Goal: Task Accomplishment & Management: Manage account settings

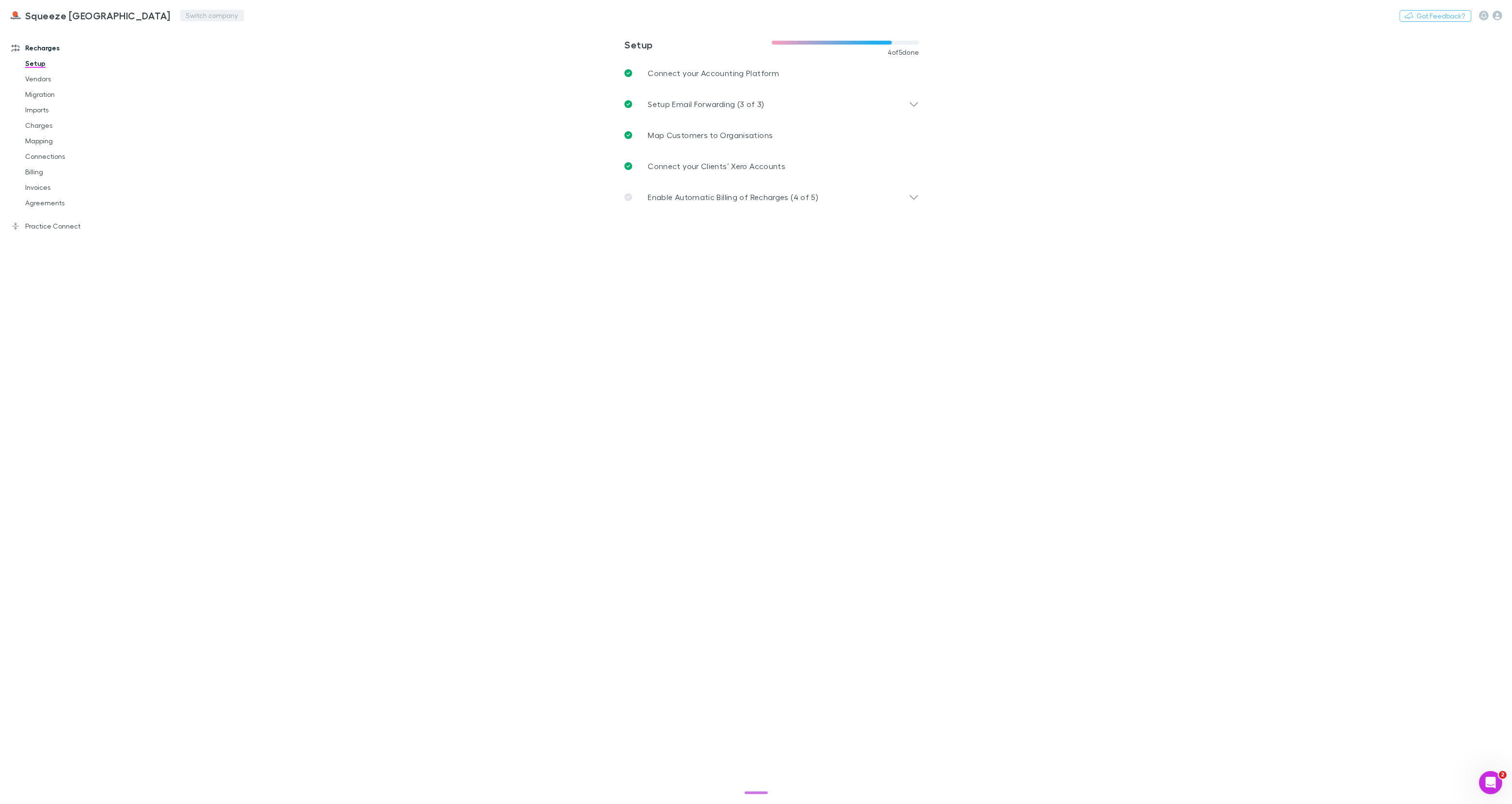
click at [180, 14] on button "Switch company" at bounding box center [212, 16] width 64 height 12
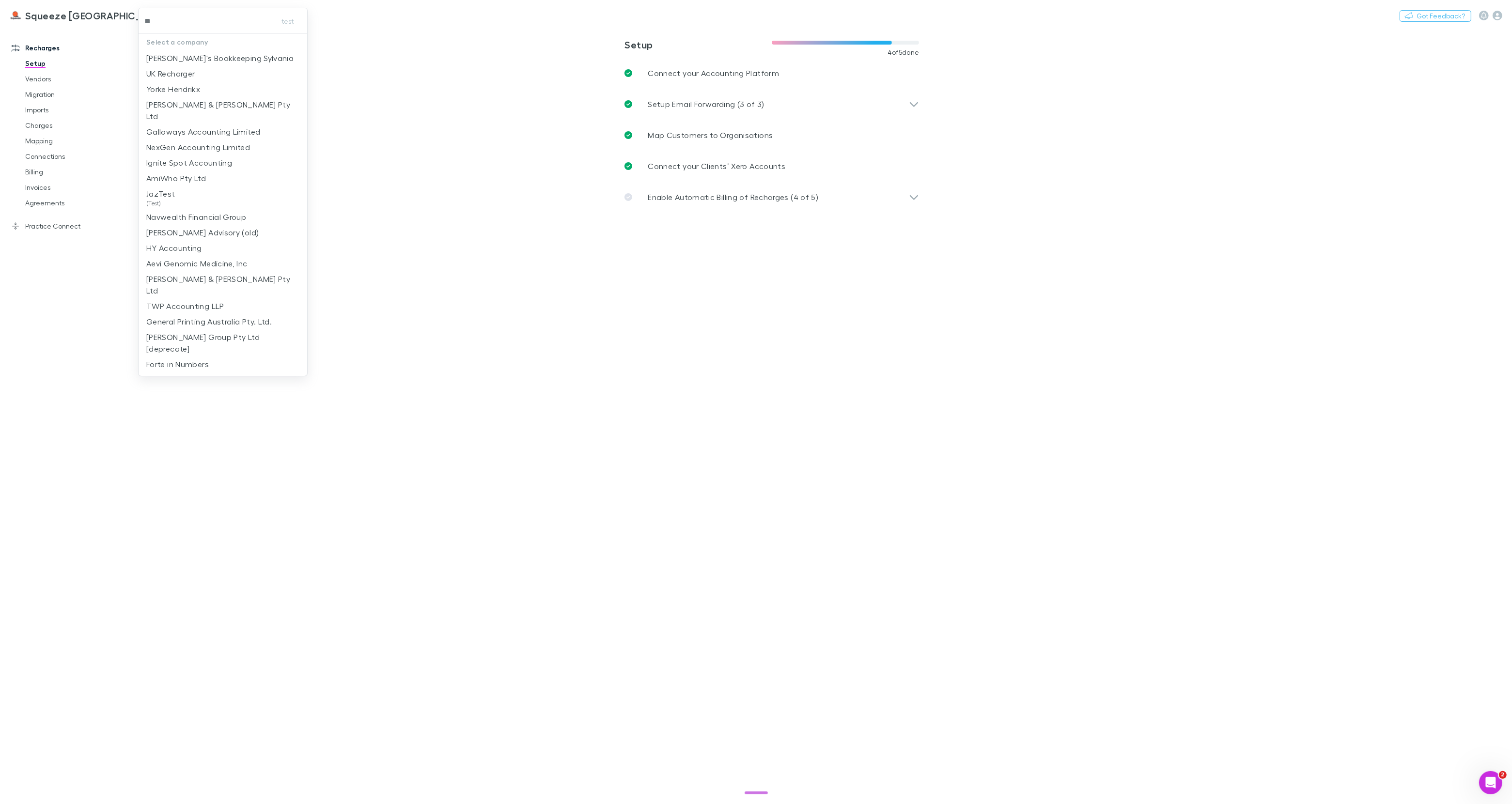
type input "***"
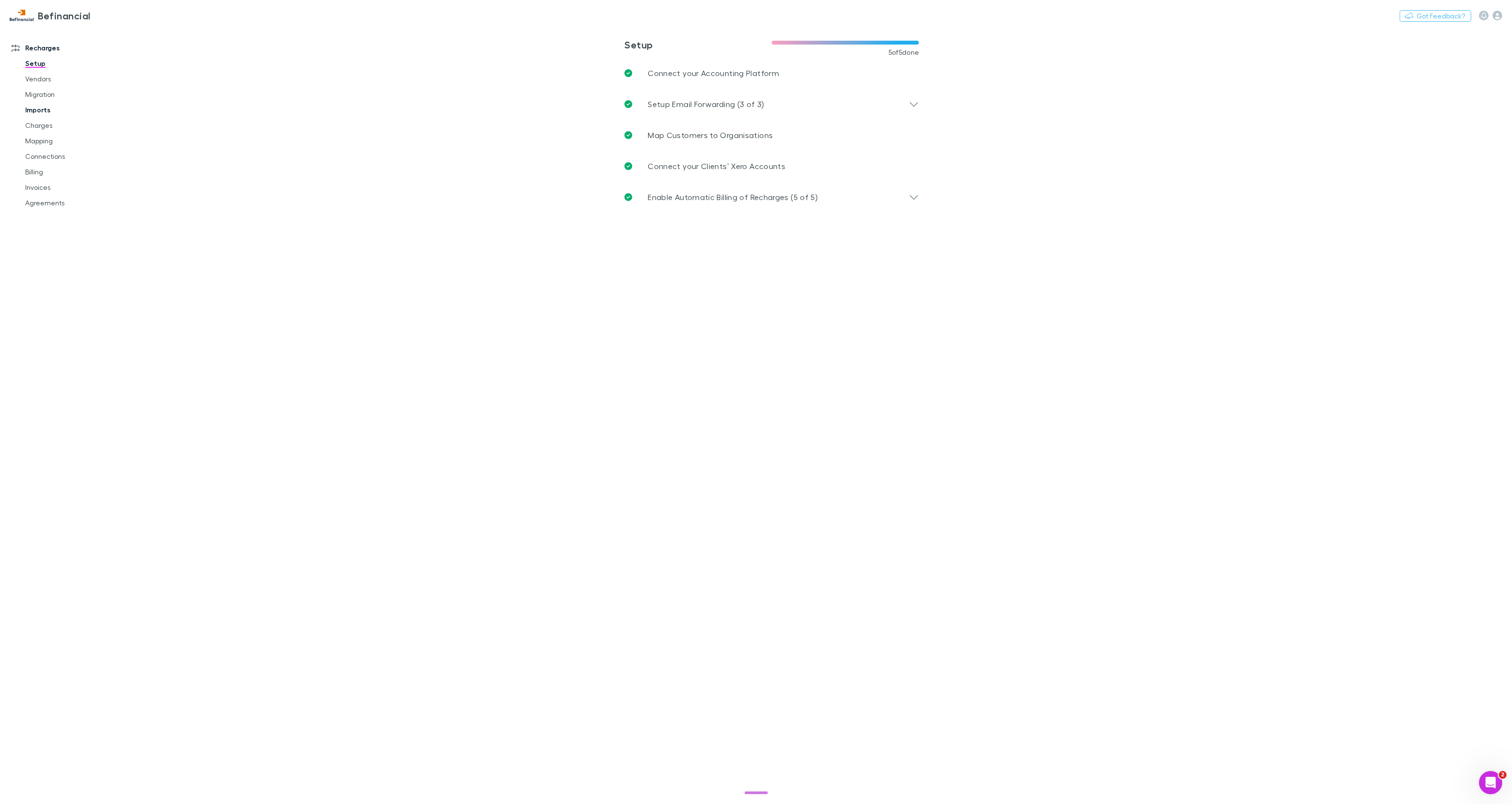
click at [41, 109] on link "Imports" at bounding box center [73, 110] width 115 height 15
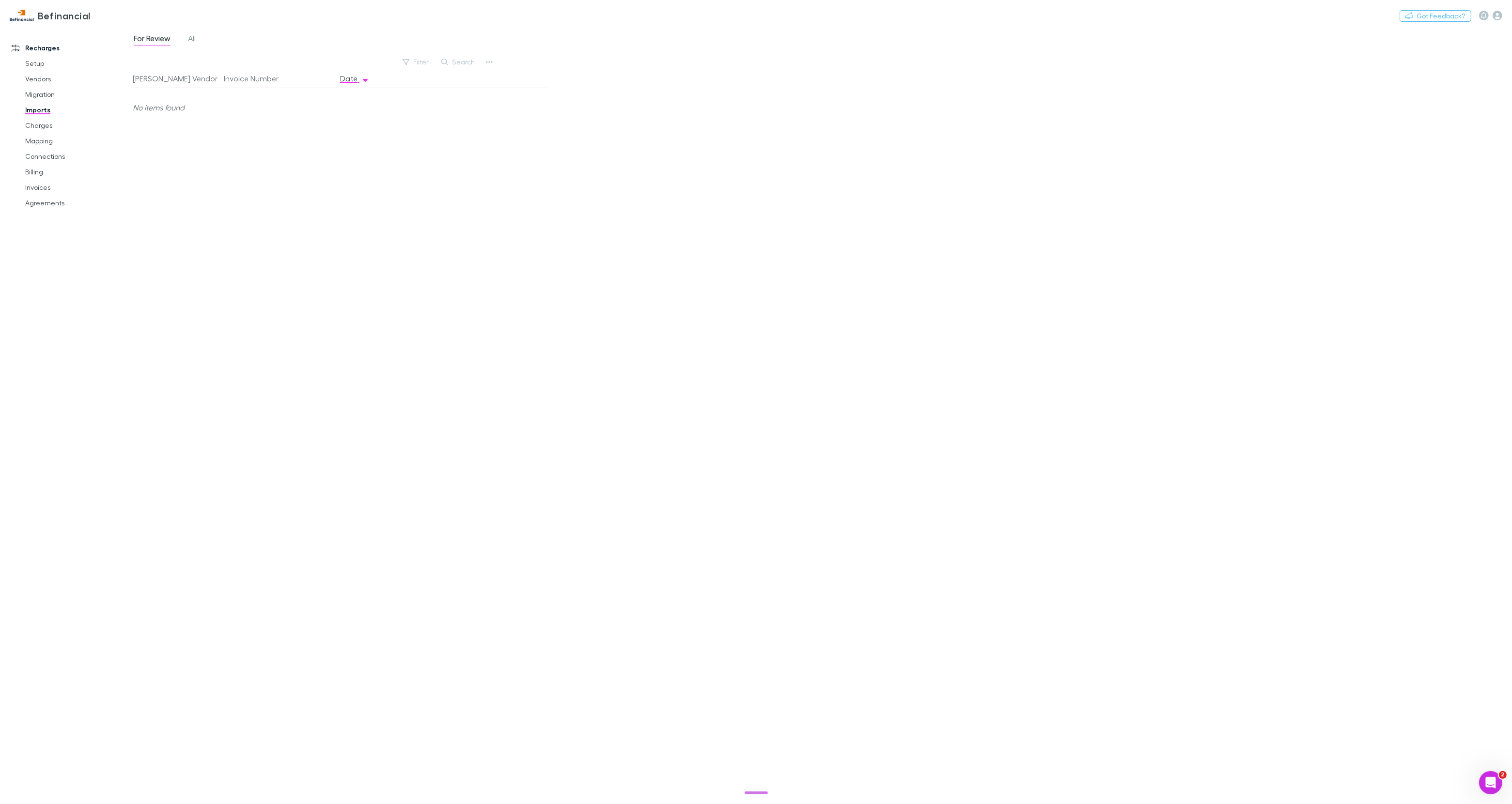
click at [198, 38] on div "For Review All" at bounding box center [168, 39] width 72 height 15
click at [195, 38] on span "All" at bounding box center [191, 39] width 8 height 12
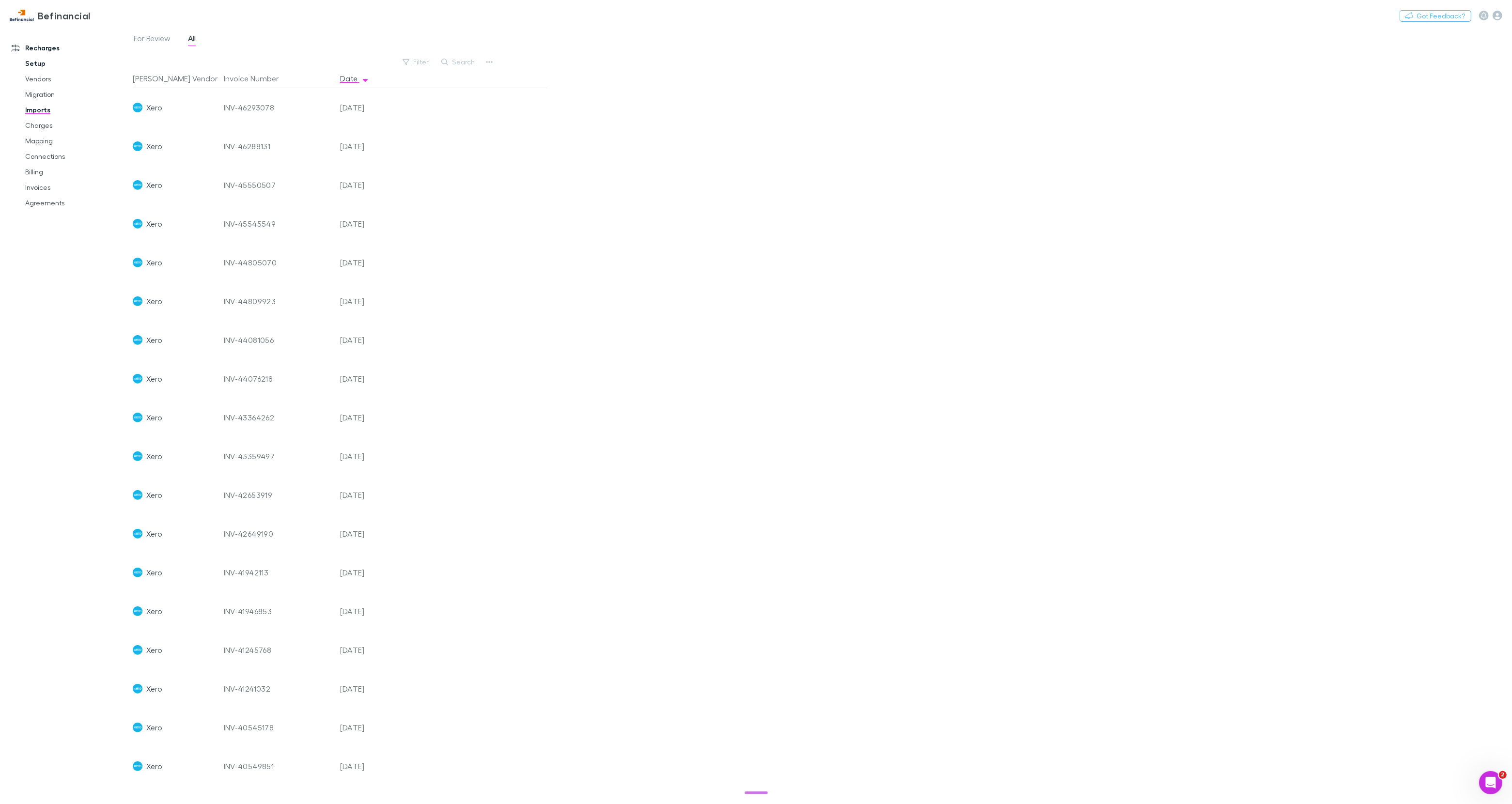
click at [38, 65] on link "Setup" at bounding box center [73, 63] width 115 height 15
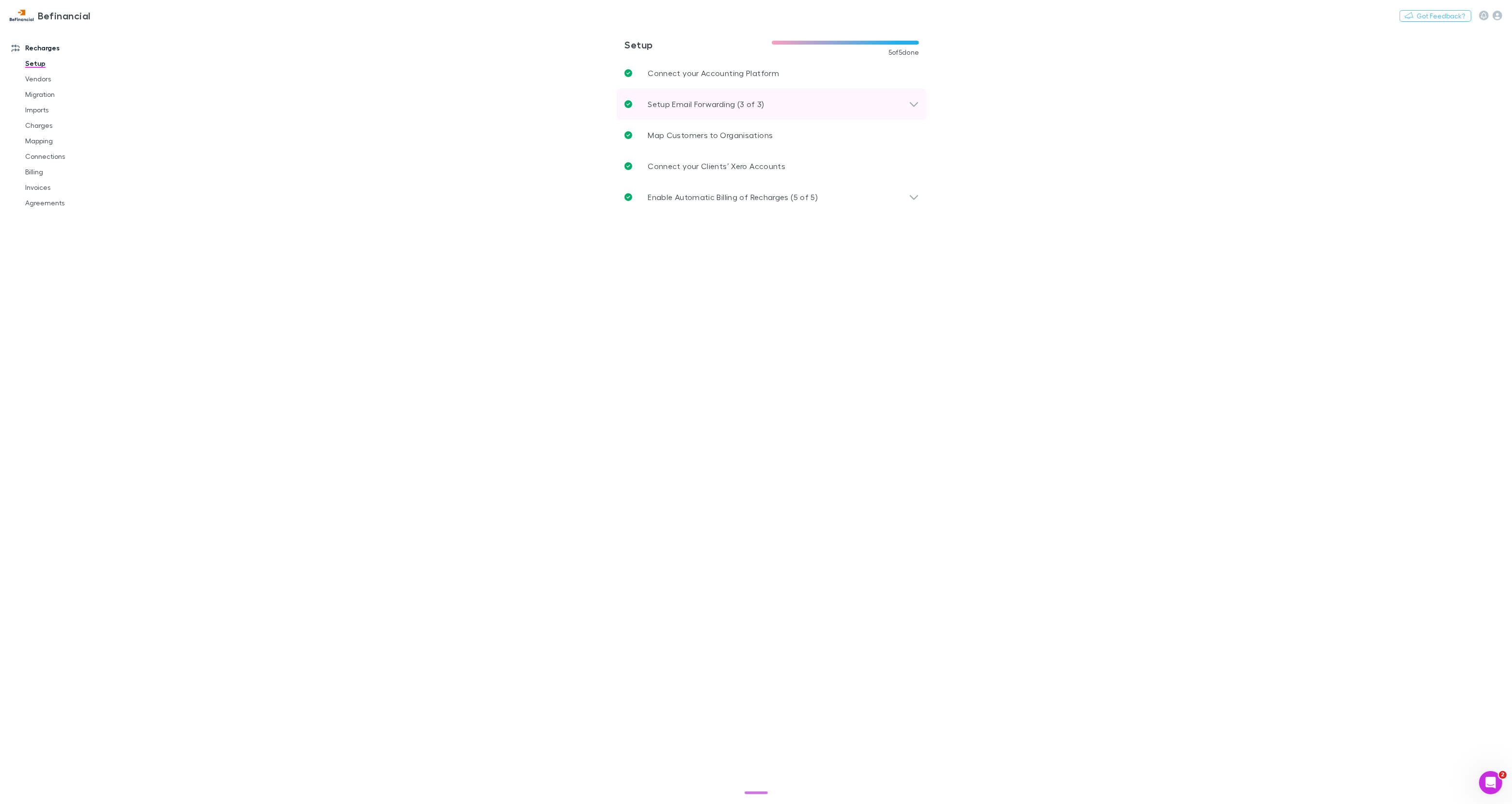
click at [679, 106] on p "Setup Email Forwarding (3 of 3)" at bounding box center [706, 104] width 116 height 12
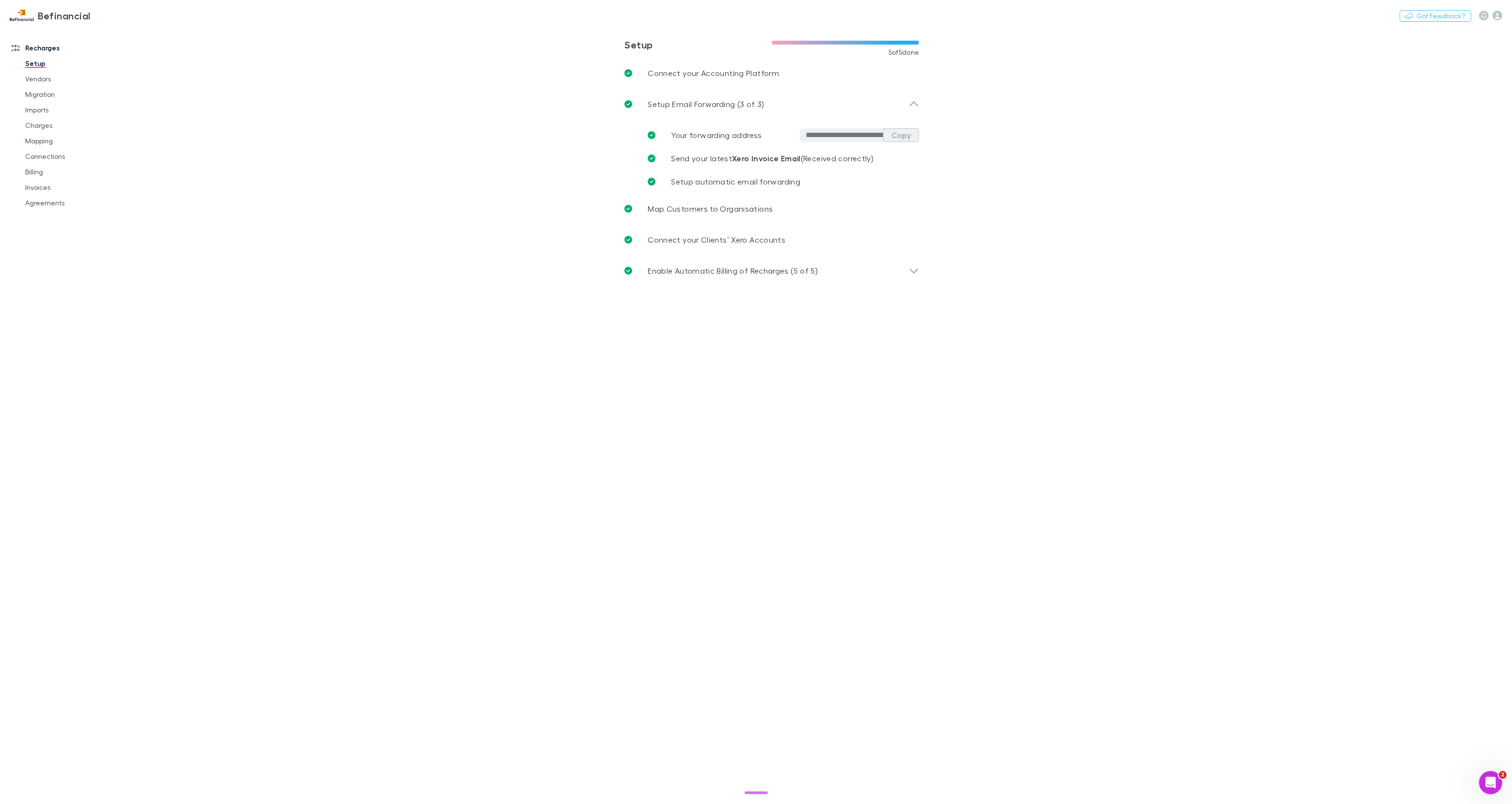
click at [903, 135] on button "Copy" at bounding box center [901, 135] width 36 height 13
click at [43, 113] on link "Imports" at bounding box center [73, 110] width 115 height 15
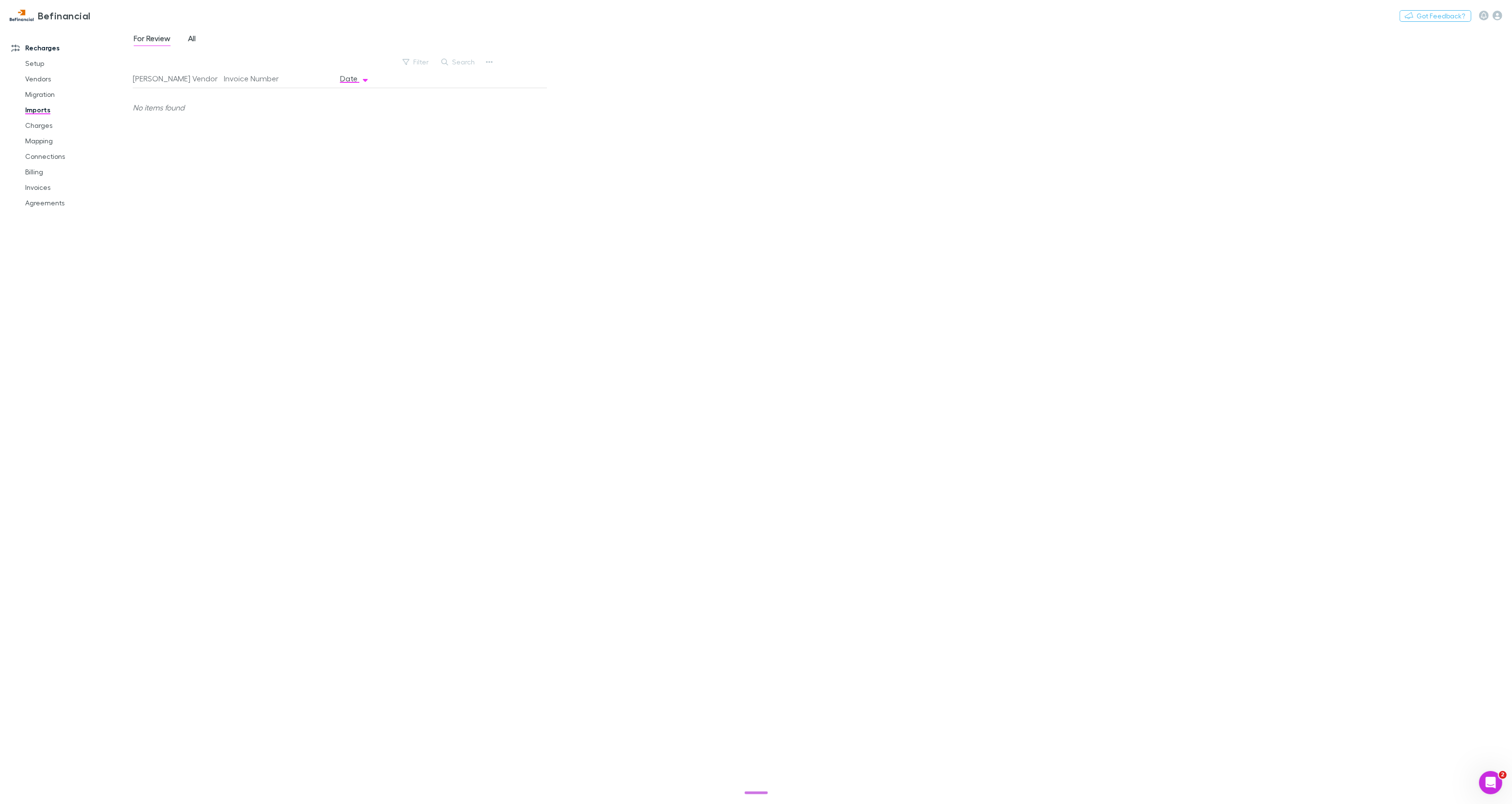
click at [193, 45] on span "All" at bounding box center [191, 39] width 8 height 12
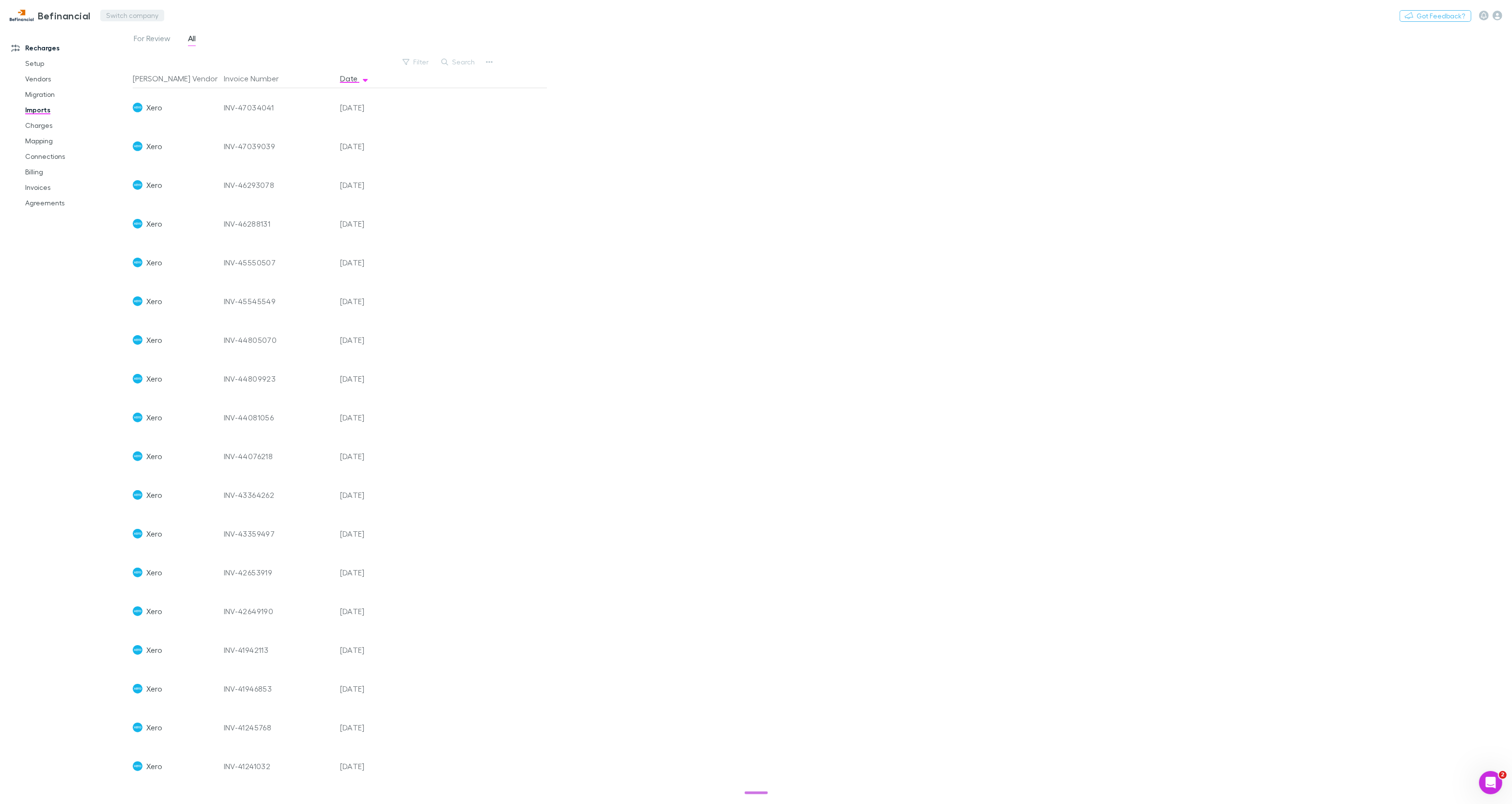
click at [139, 15] on button "Switch company" at bounding box center [132, 16] width 64 height 12
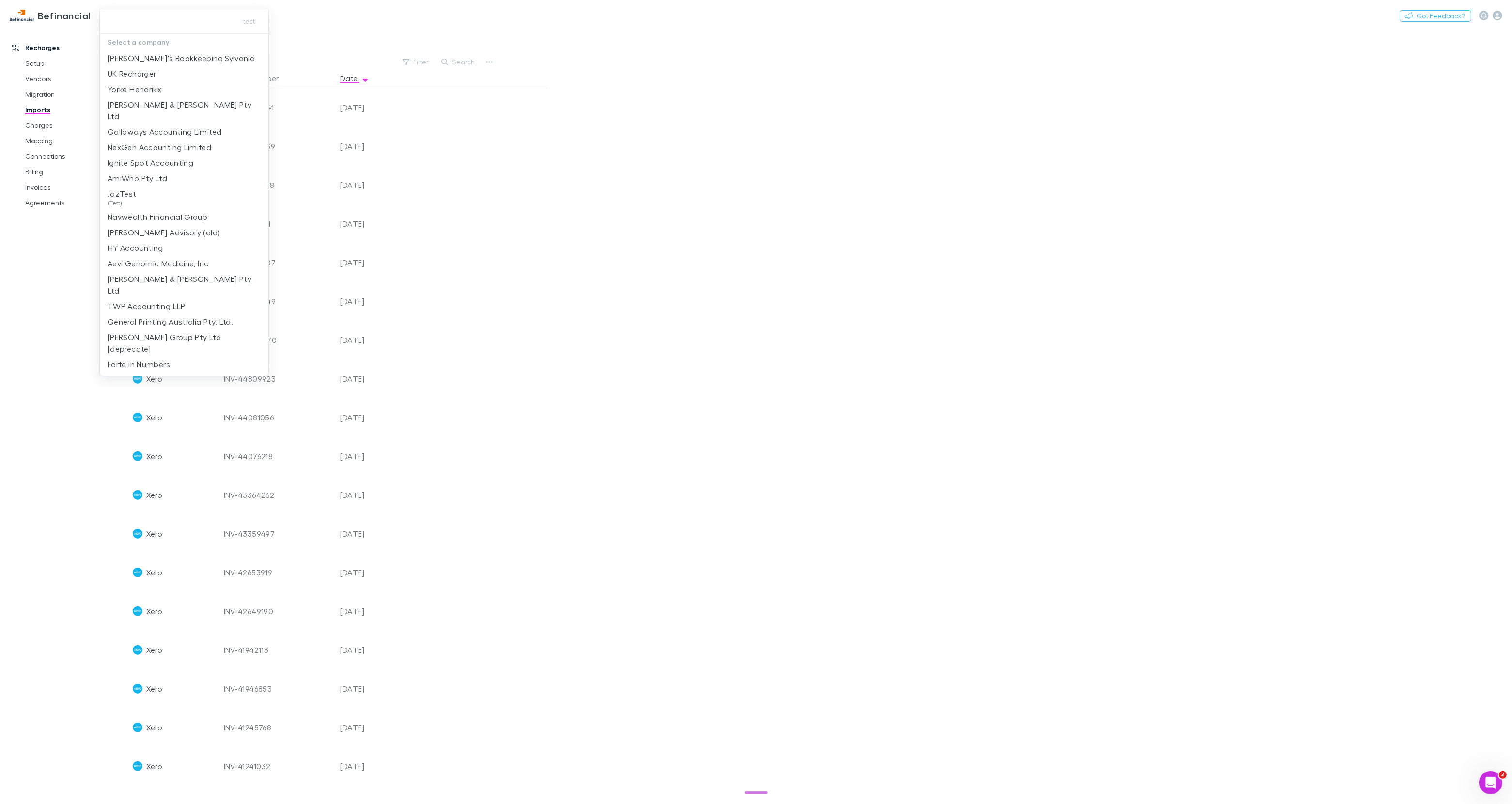
paste input "**********"
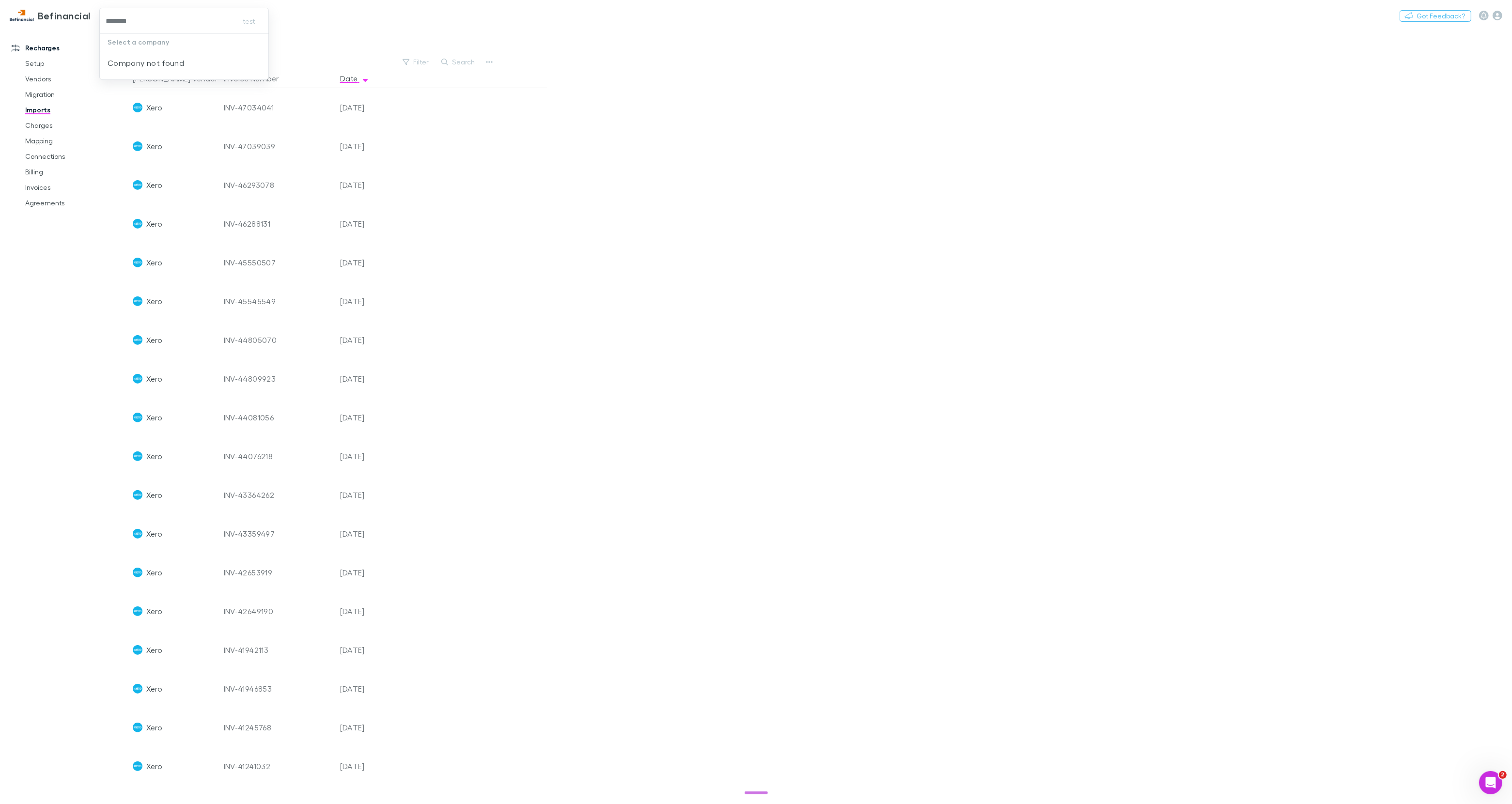
type input "******"
click at [165, 53] on p "[PERSON_NAME] [PERSON_NAME] Business Advisors and Chartered Accountants" at bounding box center [184, 69] width 153 height 35
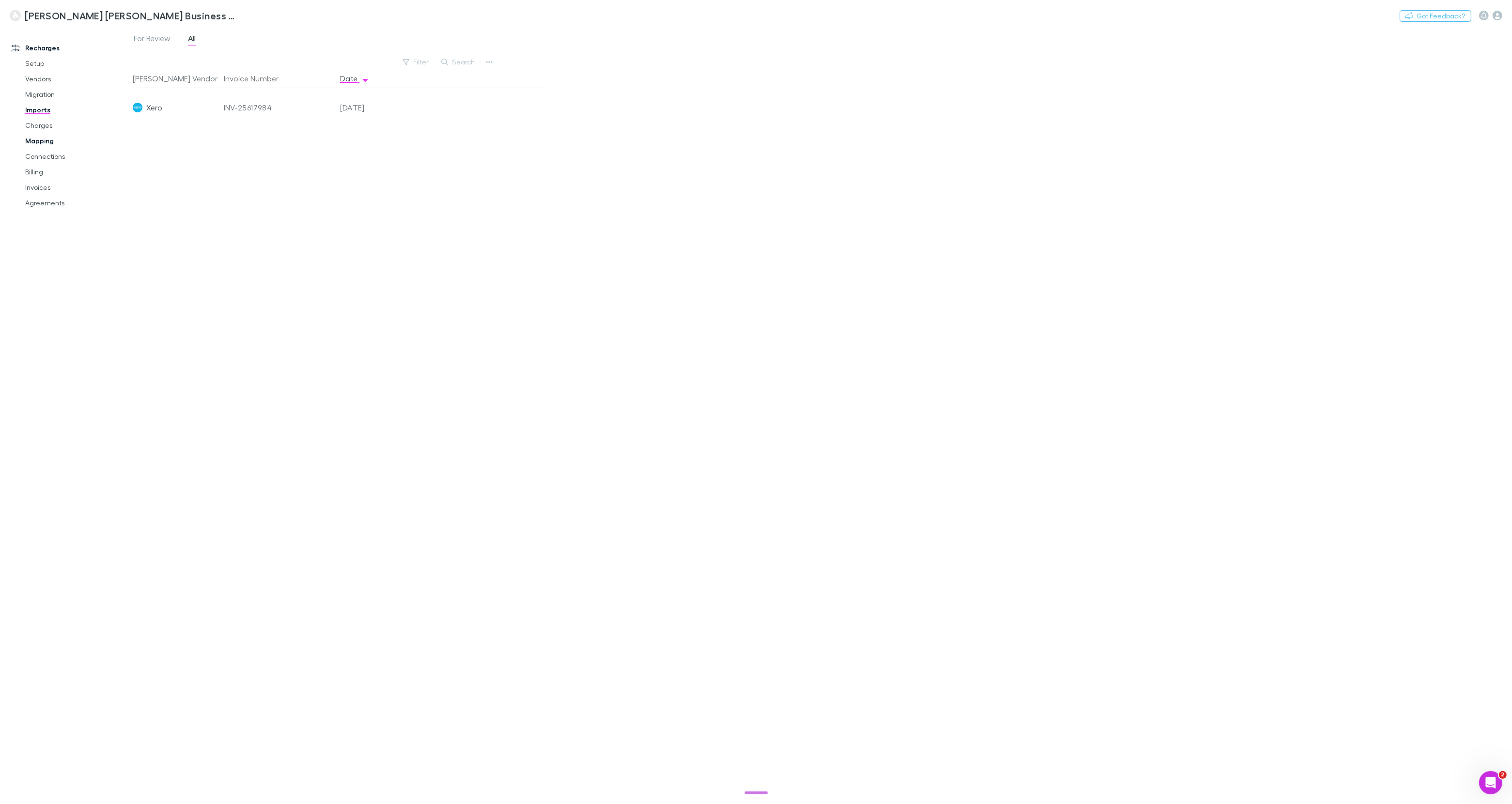
click at [45, 140] on link "Mapping" at bounding box center [73, 141] width 115 height 15
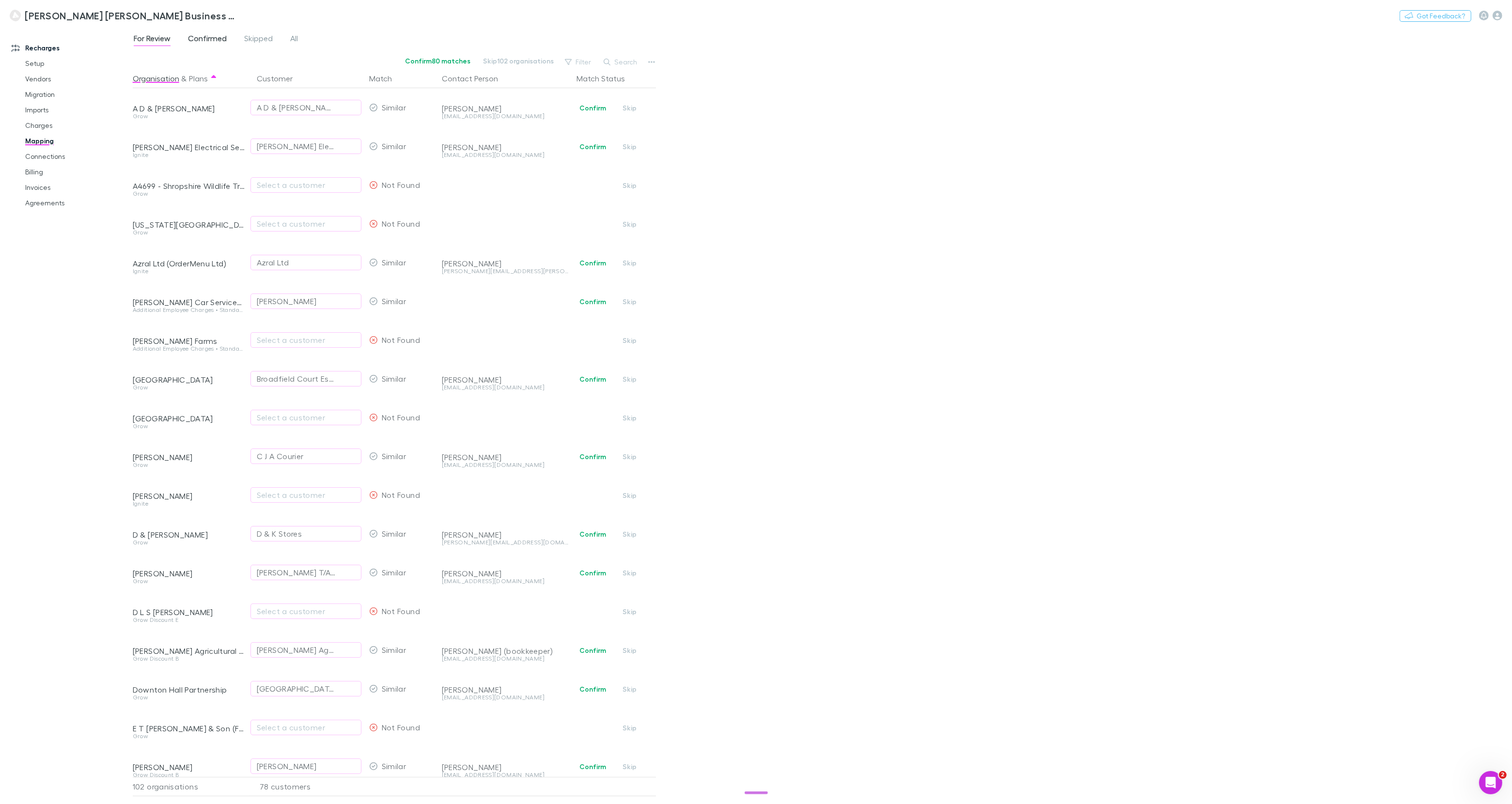
click at [198, 45] on span "Confirmed" at bounding box center [207, 39] width 39 height 12
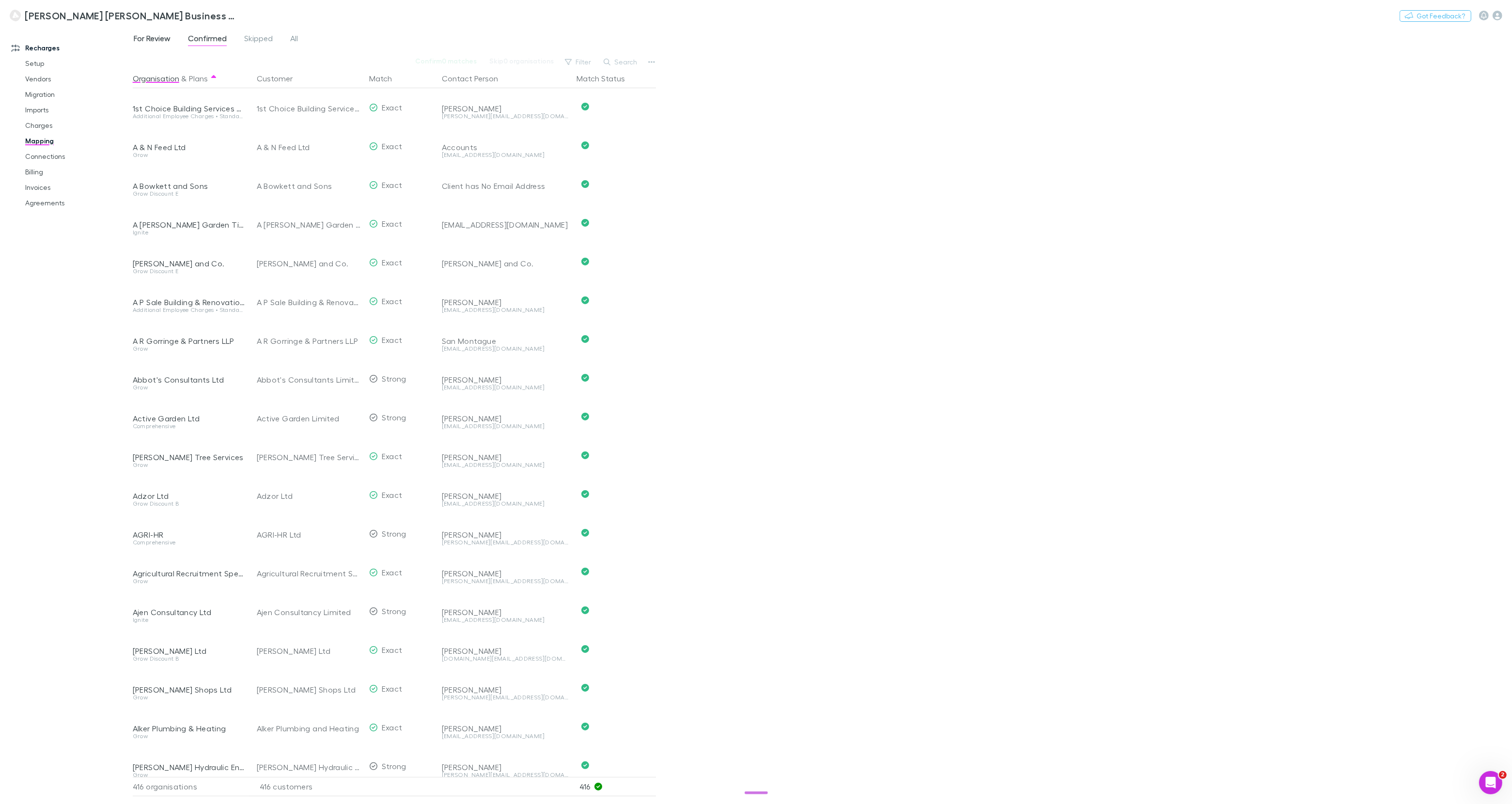
click at [167, 40] on span "For Review" at bounding box center [152, 39] width 37 height 12
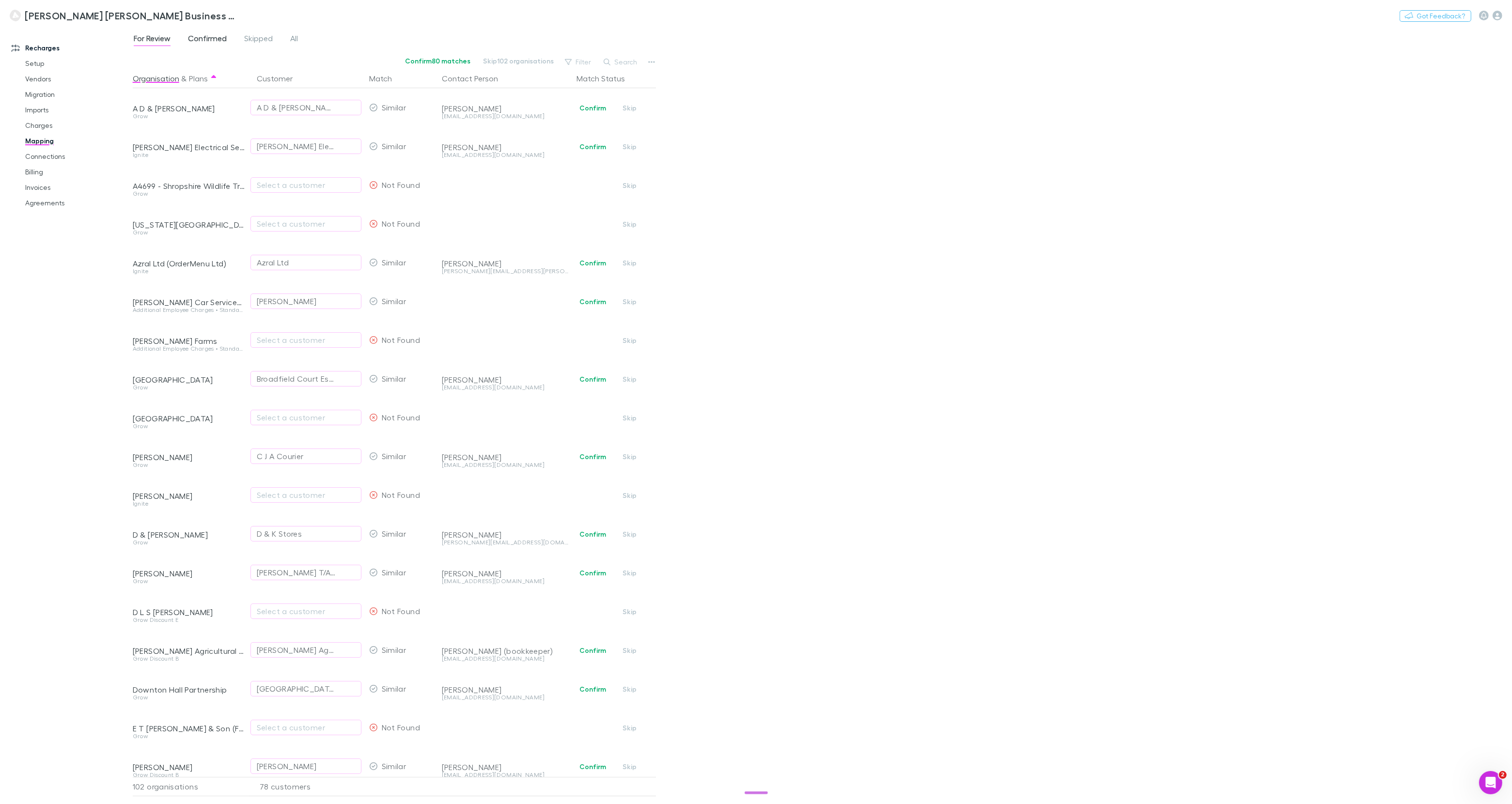
click at [199, 39] on span "Confirmed" at bounding box center [207, 39] width 39 height 12
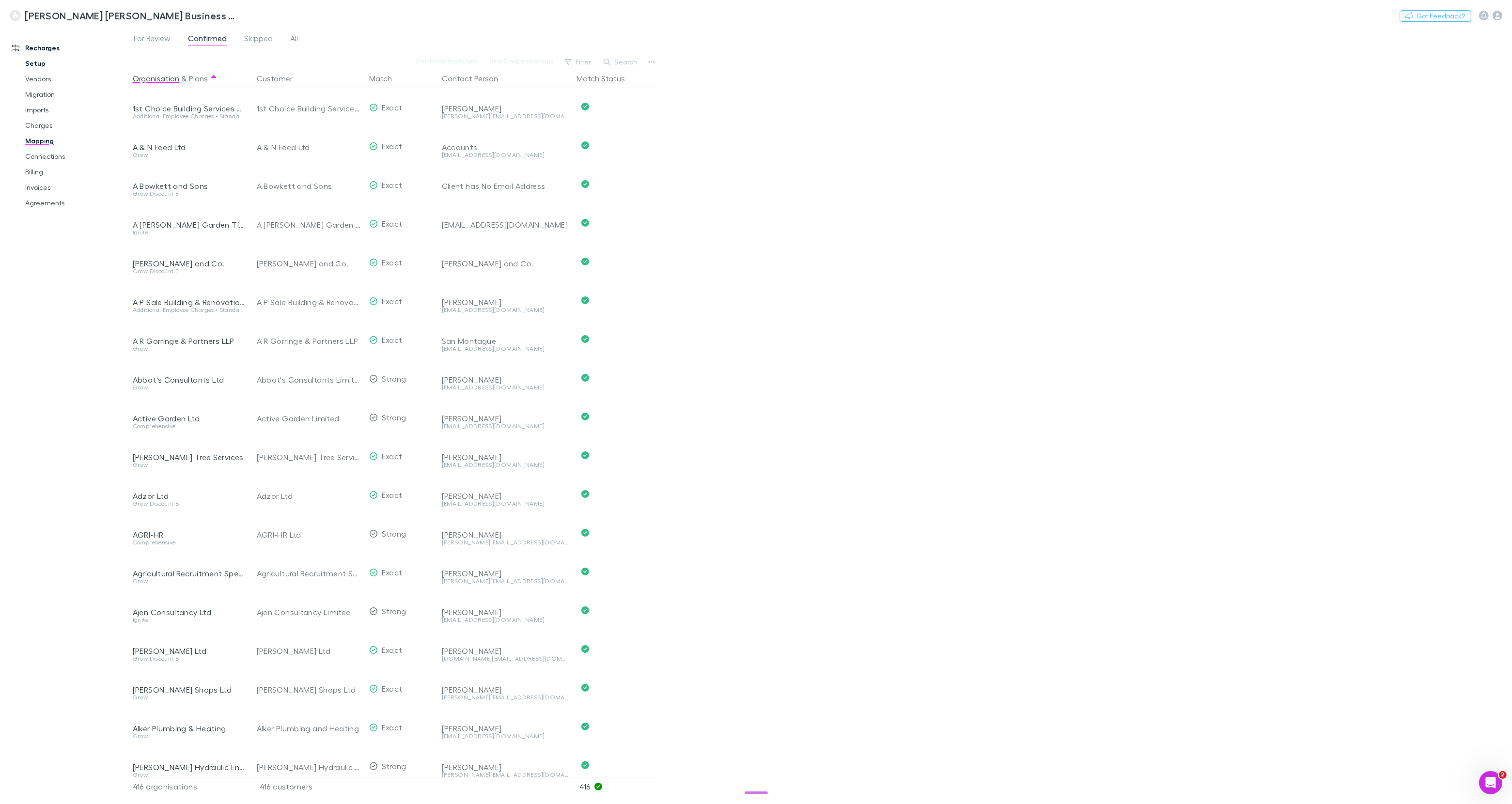
click at [36, 62] on link "Setup" at bounding box center [73, 63] width 115 height 15
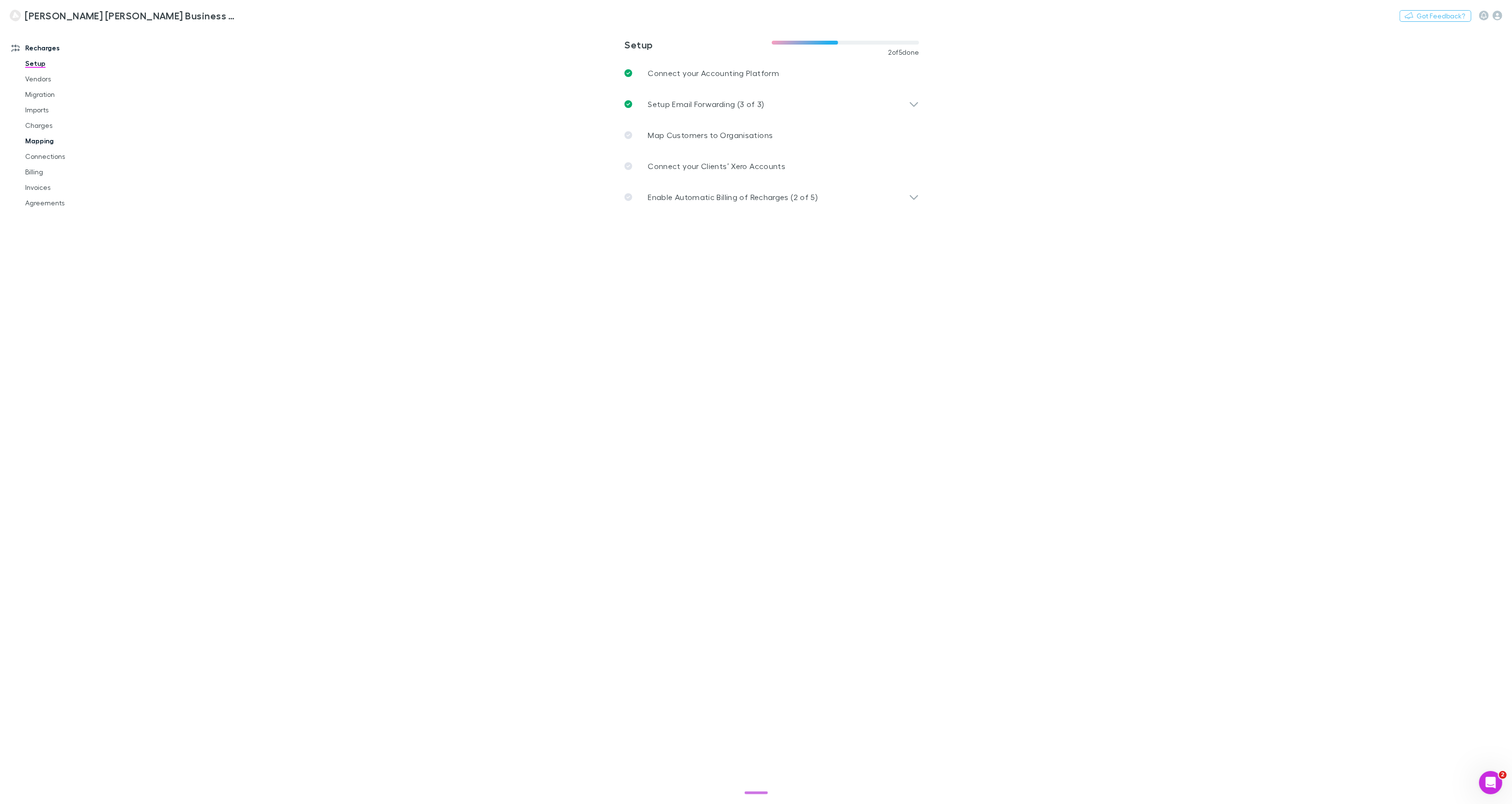
click at [43, 139] on link "Mapping" at bounding box center [73, 141] width 115 height 15
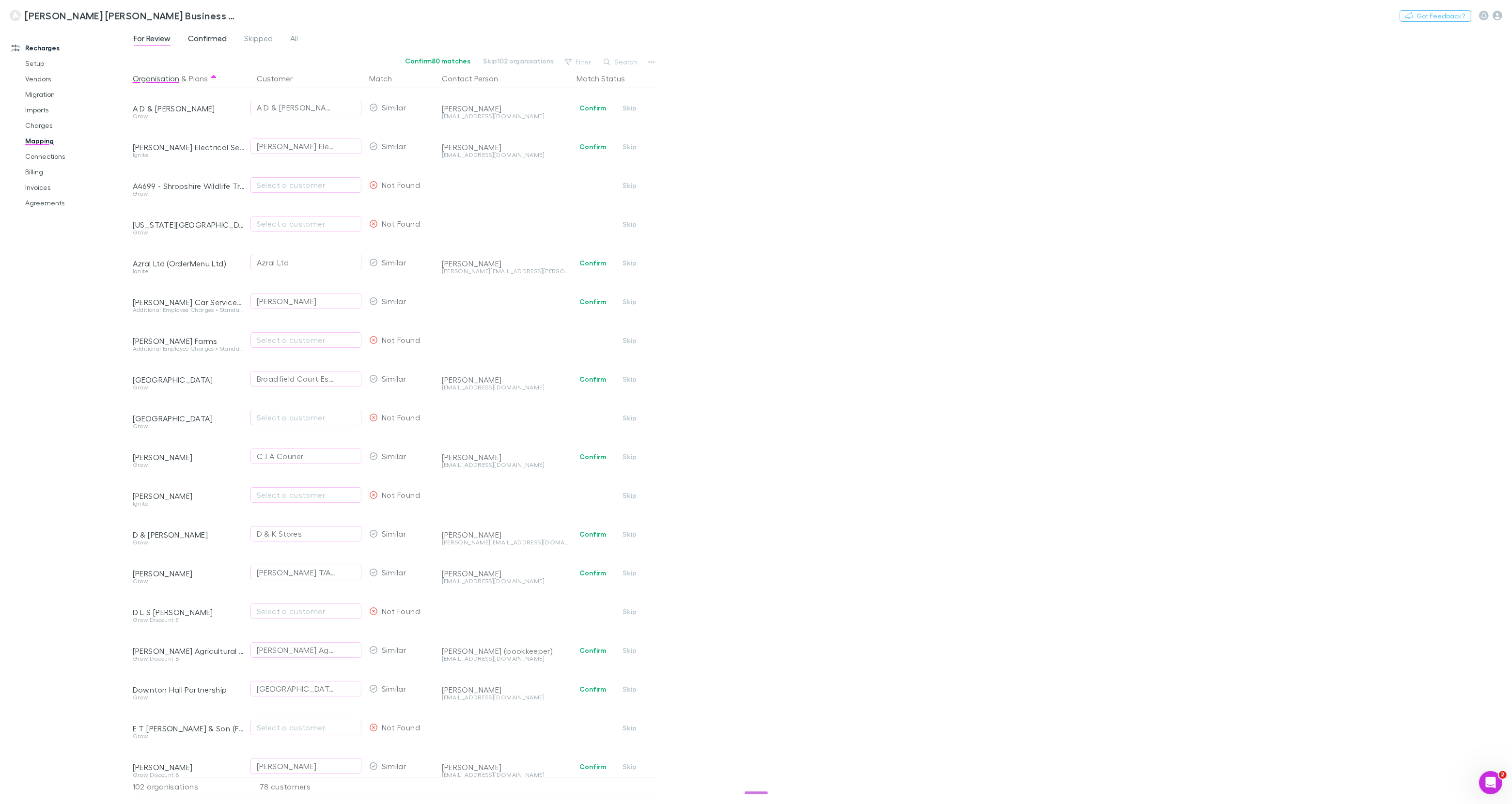
click at [197, 41] on span "Confirmed" at bounding box center [207, 39] width 39 height 12
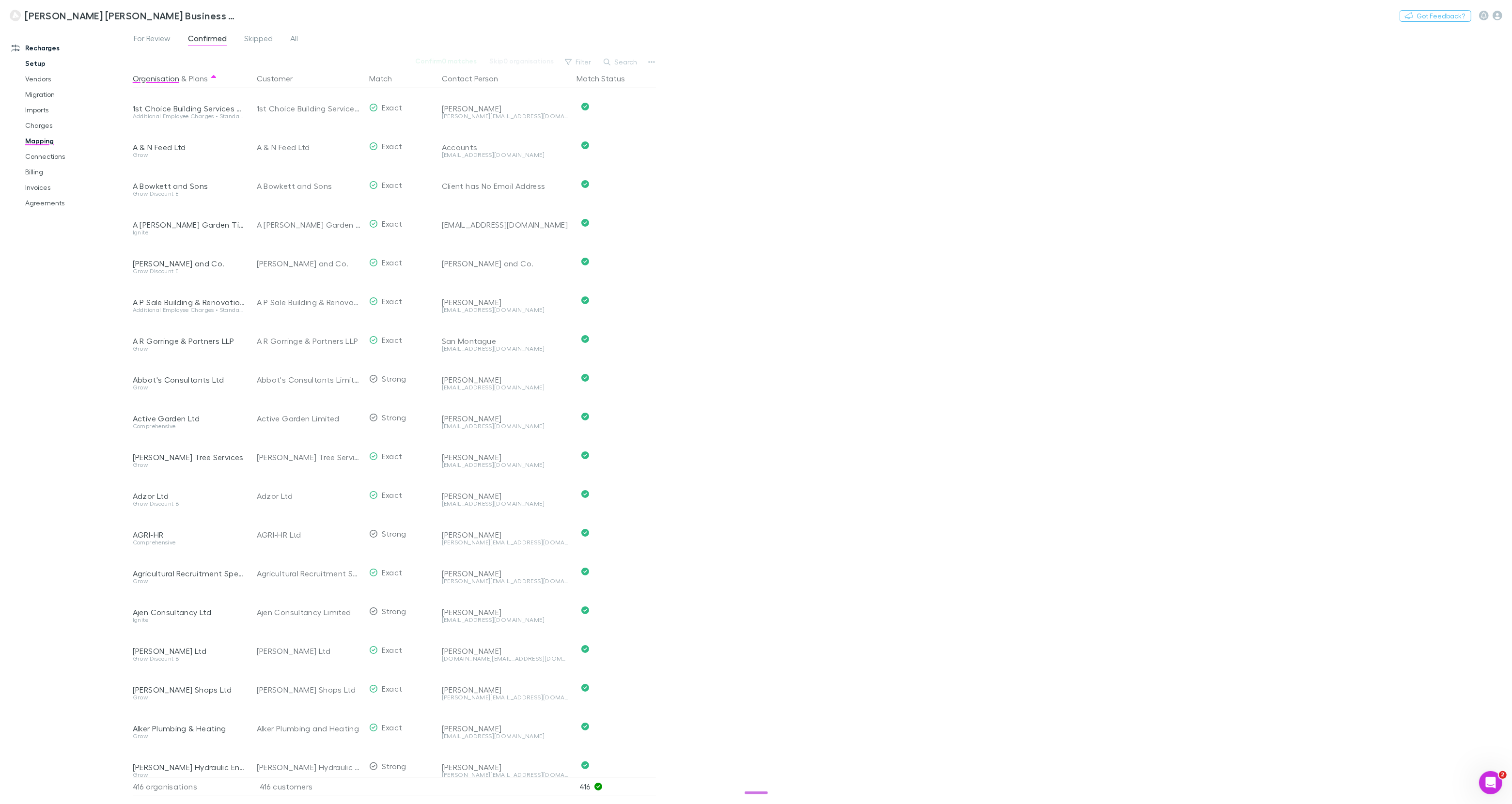
click at [35, 64] on link "Setup" at bounding box center [73, 63] width 115 height 15
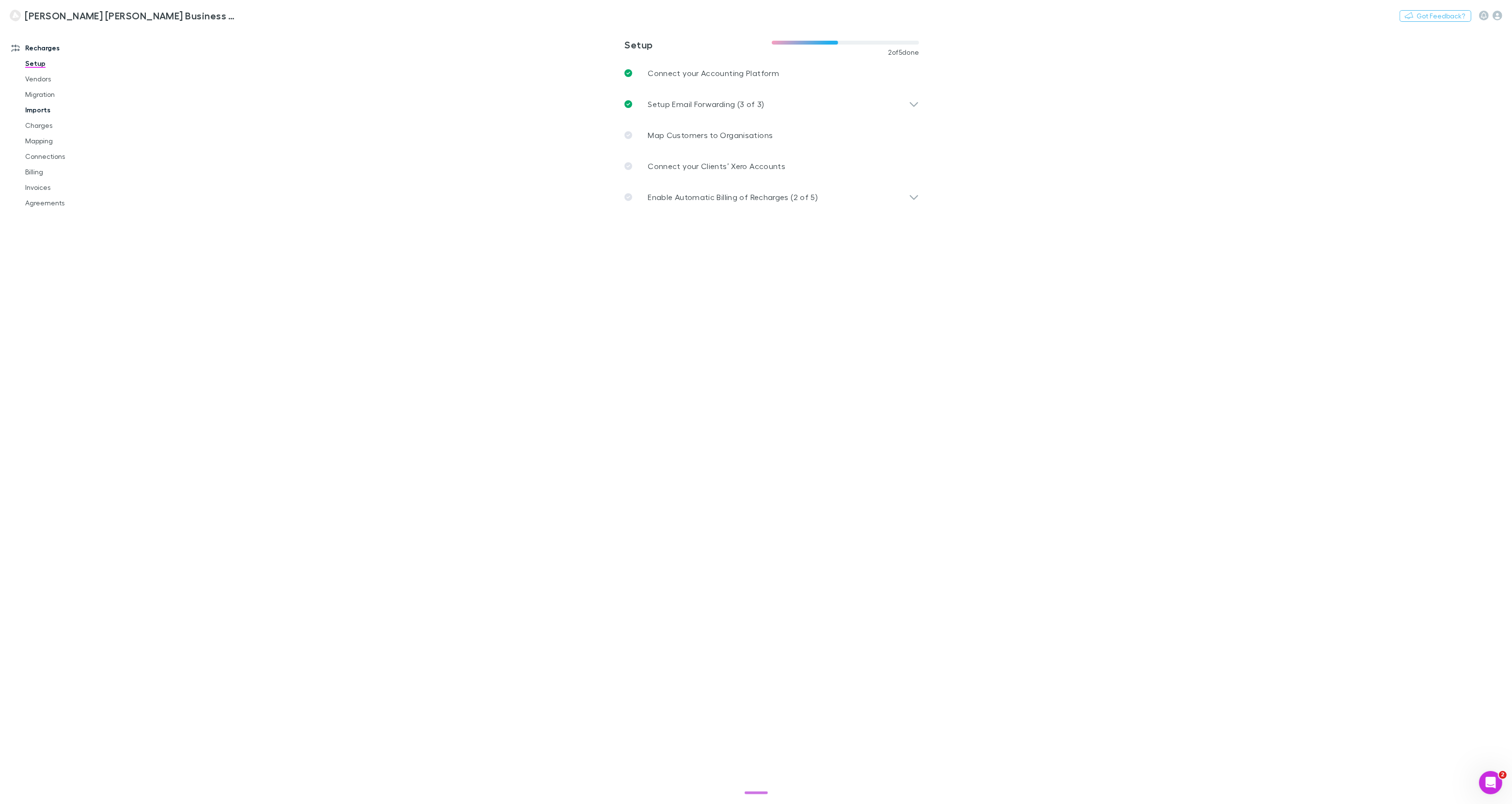
click at [41, 106] on link "Imports" at bounding box center [73, 110] width 115 height 15
click at [193, 39] on span "All" at bounding box center [191, 39] width 8 height 12
click at [42, 60] on link "Setup" at bounding box center [73, 63] width 115 height 15
click at [671, 100] on p "Setup Email Forwarding (3 of 3)" at bounding box center [706, 104] width 116 height 12
click at [50, 147] on link "Mapping" at bounding box center [73, 141] width 115 height 15
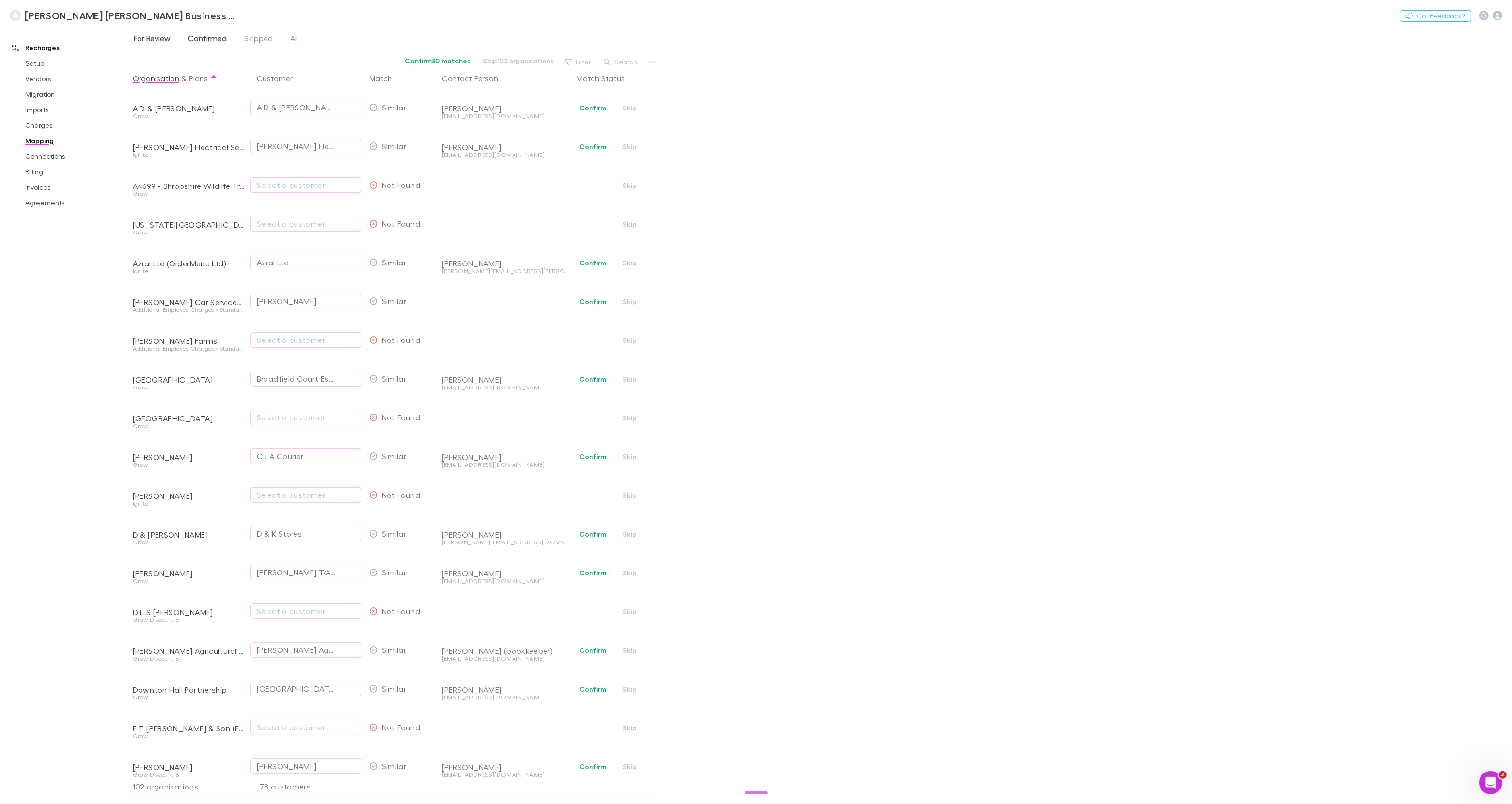
click at [212, 39] on span "Confirmed" at bounding box center [207, 39] width 39 height 12
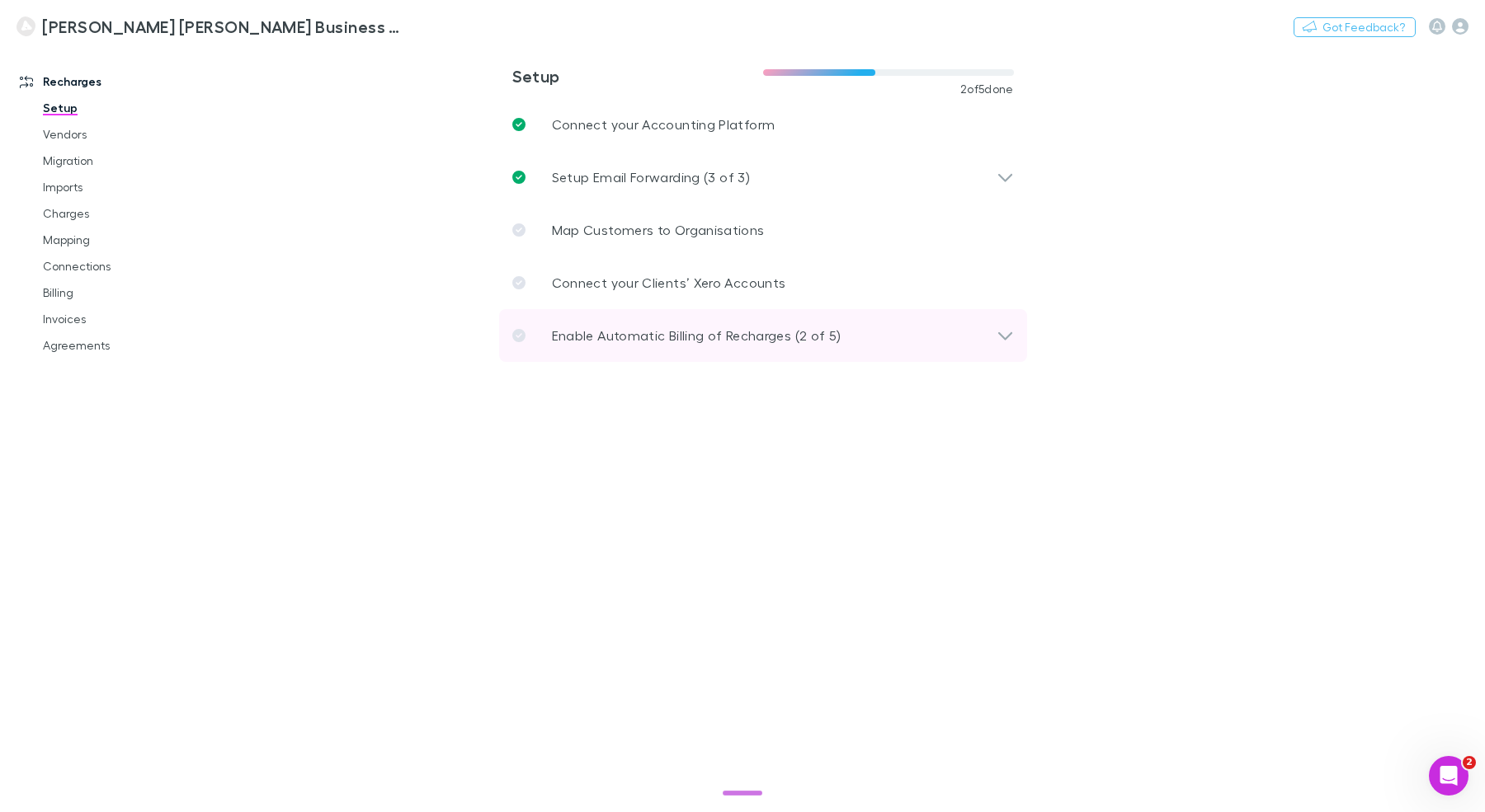
click at [661, 333] on p "Enable Automatic Billing of Recharges (2 of 5)" at bounding box center [697, 336] width 290 height 20
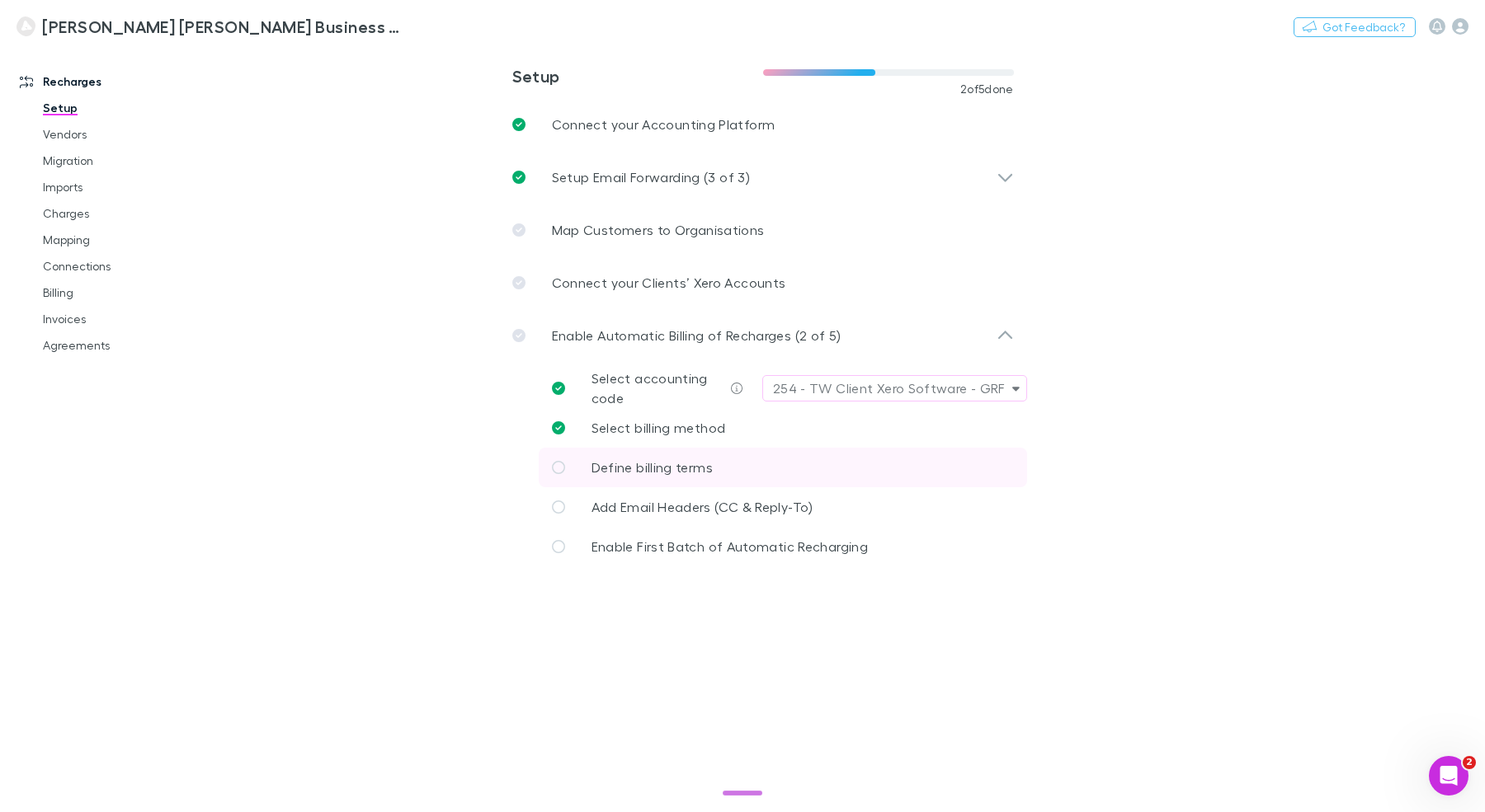
click at [711, 457] on p "Define billing terms" at bounding box center [652, 467] width 121 height 20
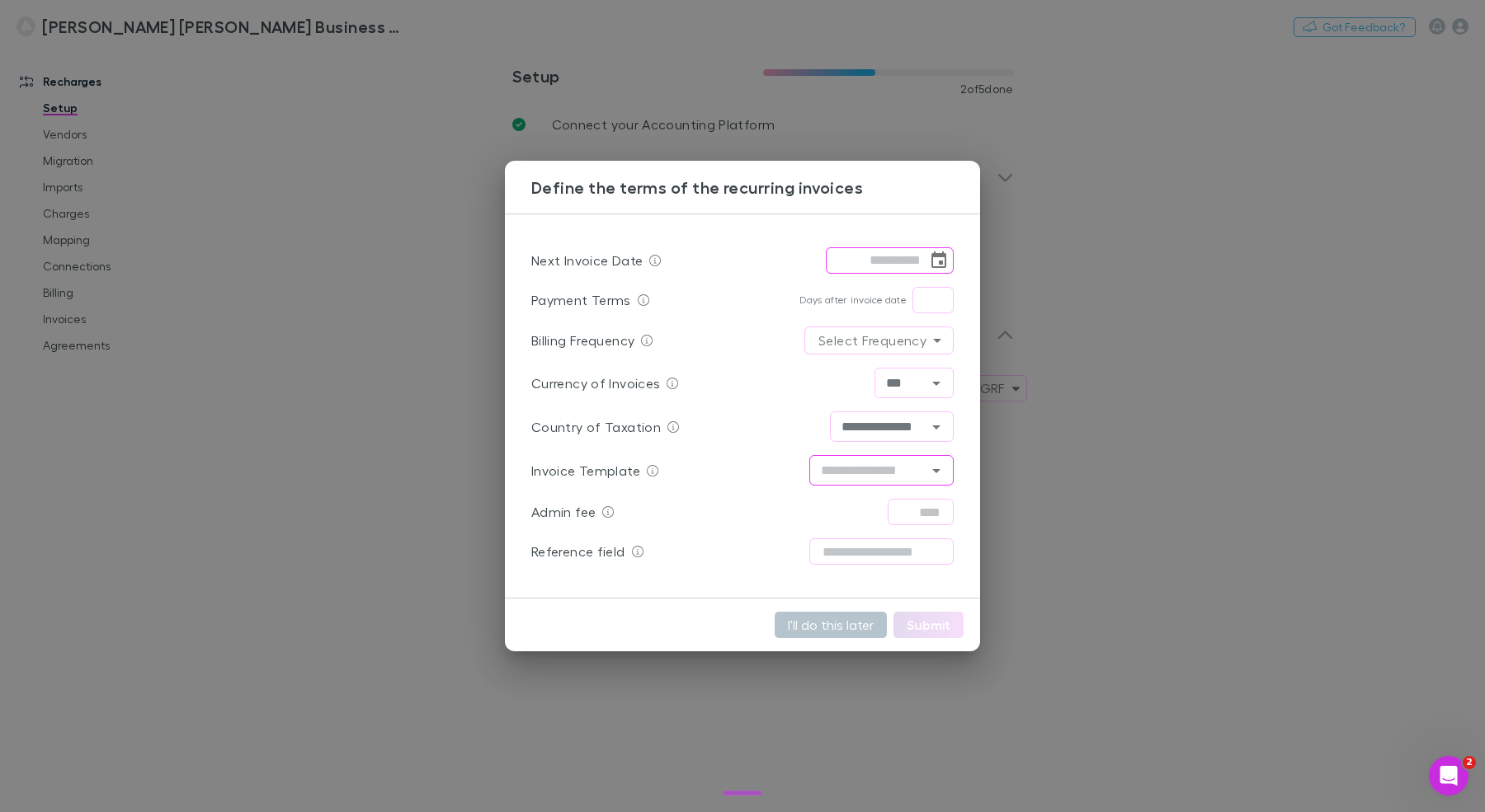
click at [945, 467] on icon "Open" at bounding box center [936, 470] width 20 height 20
type input "***"
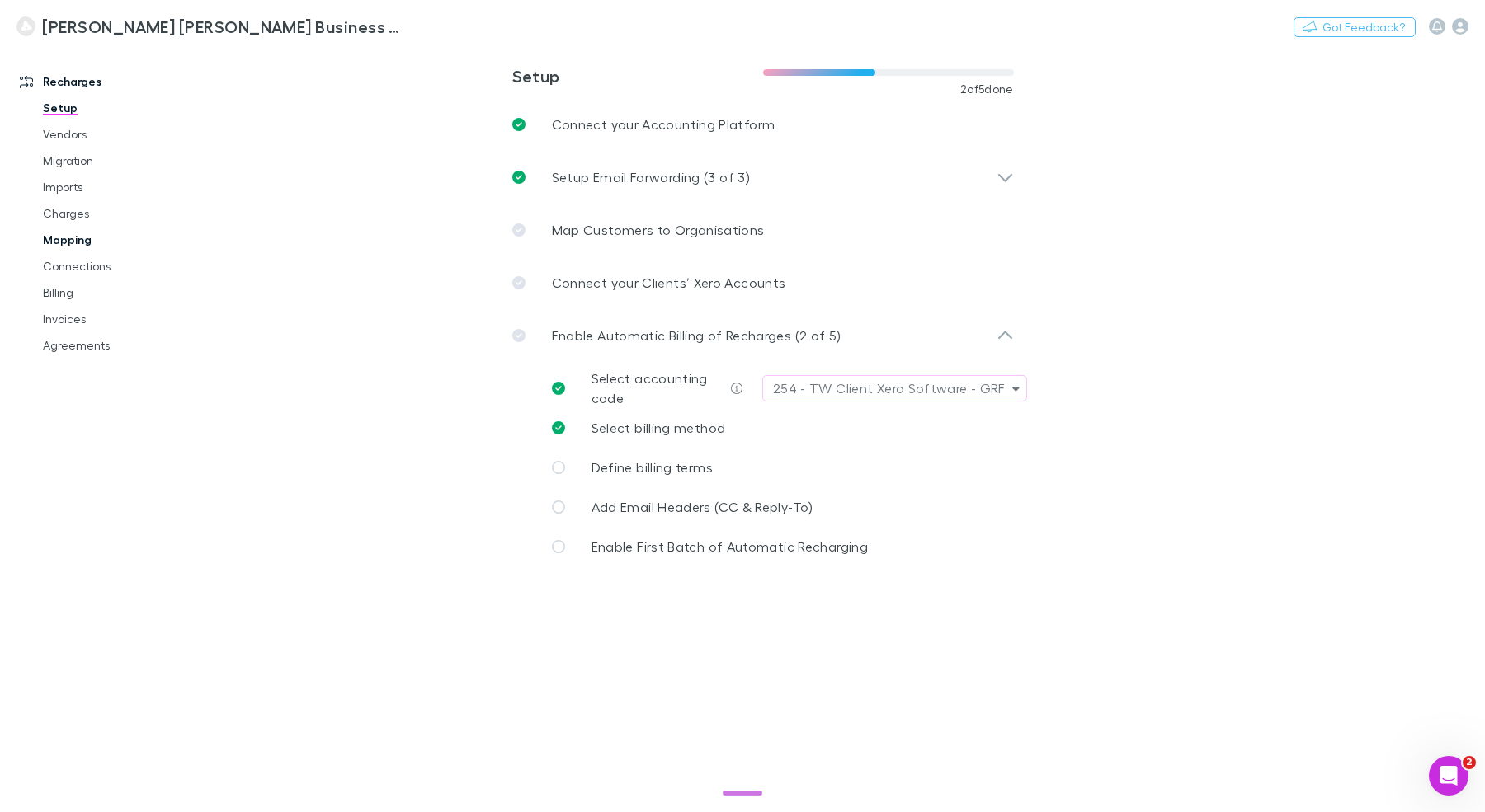
click at [95, 239] on link "Mapping" at bounding box center [117, 240] width 182 height 26
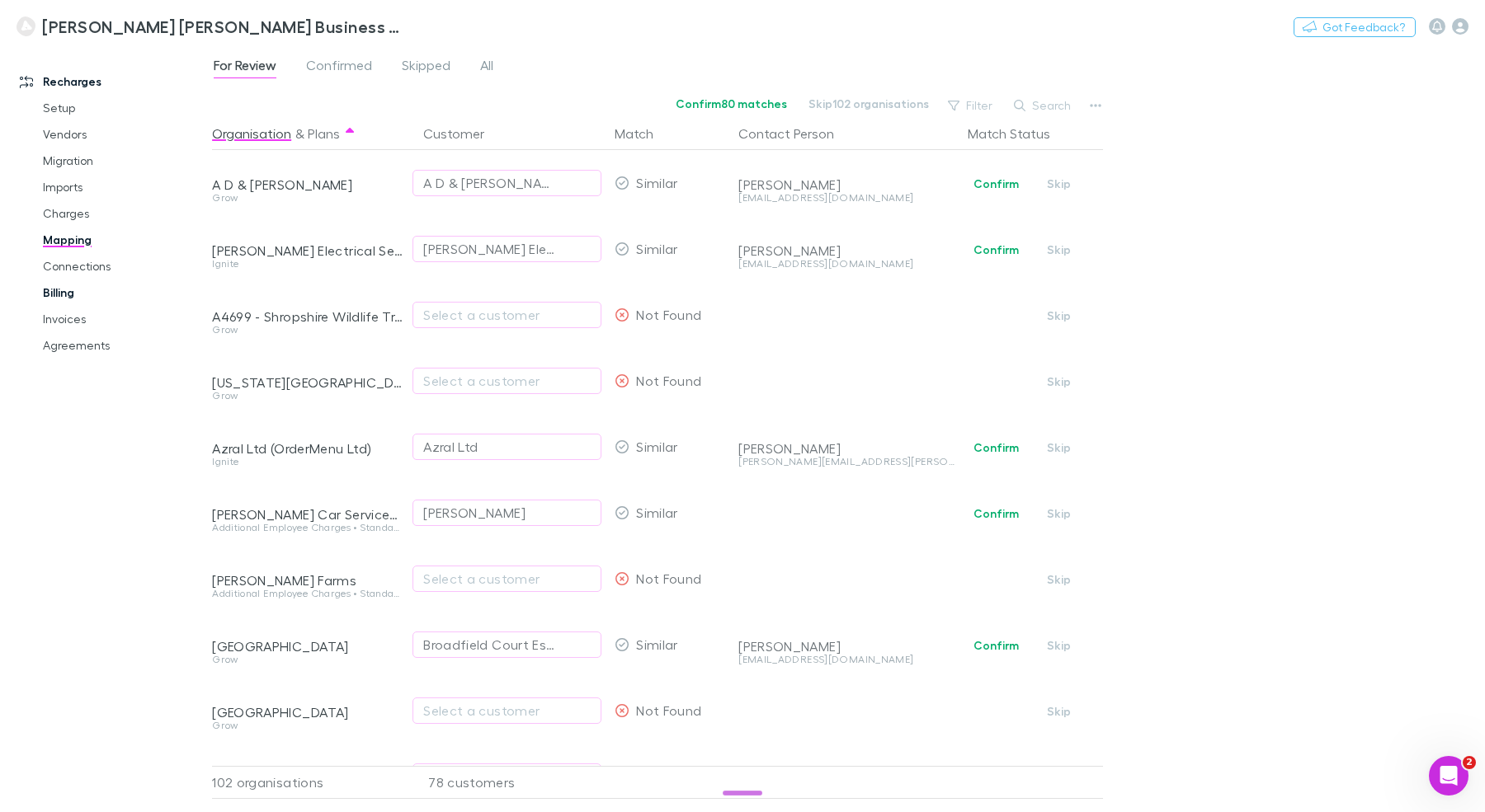
click at [72, 295] on link "Billing" at bounding box center [117, 293] width 182 height 26
